Goal: Transaction & Acquisition: Purchase product/service

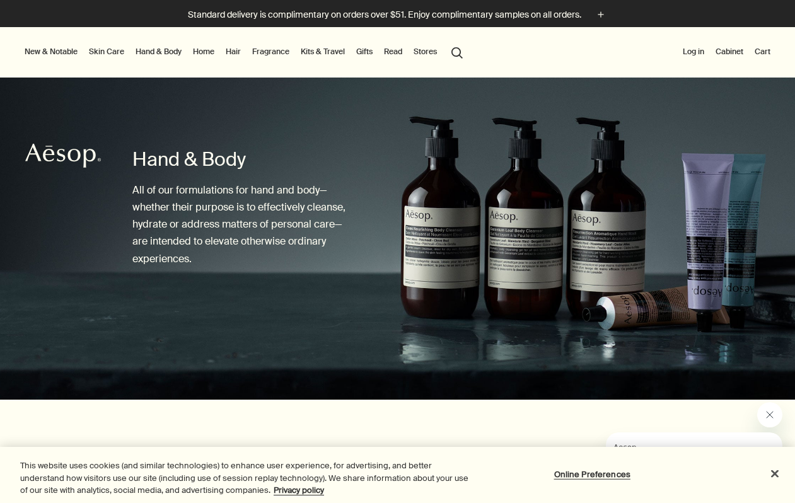
click at [763, 502] on div at bounding box center [397, 503] width 795 height 0
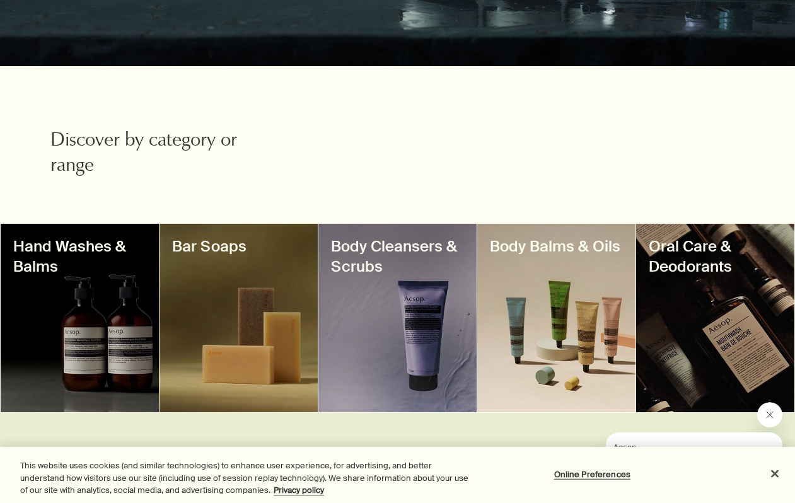
scroll to position [338, 0]
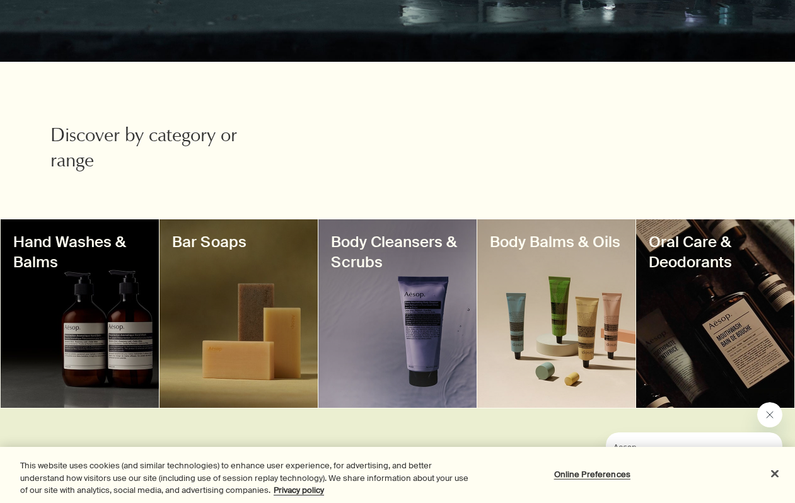
click at [143, 291] on div at bounding box center [80, 313] width 158 height 188
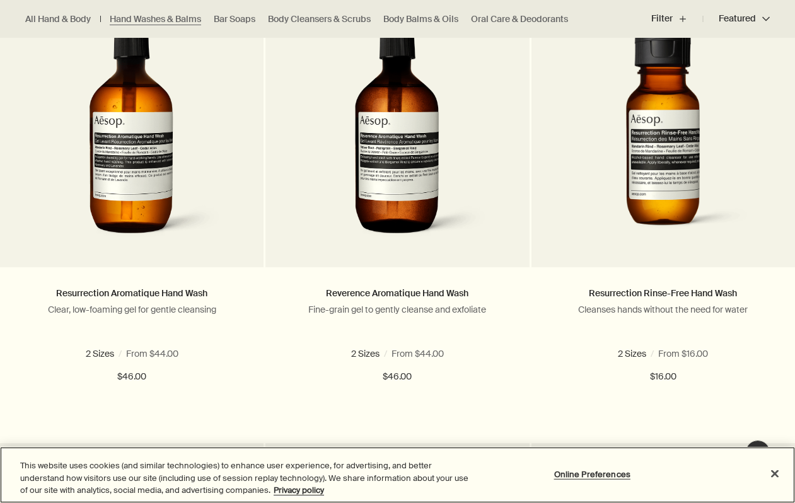
scroll to position [916, 0]
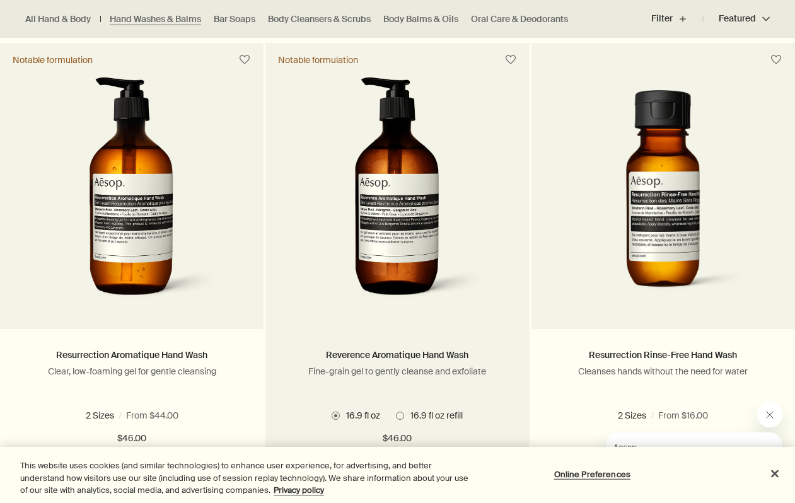
scroll to position [822, 0]
